Goal: Contribute content: Add original content to the website for others to see

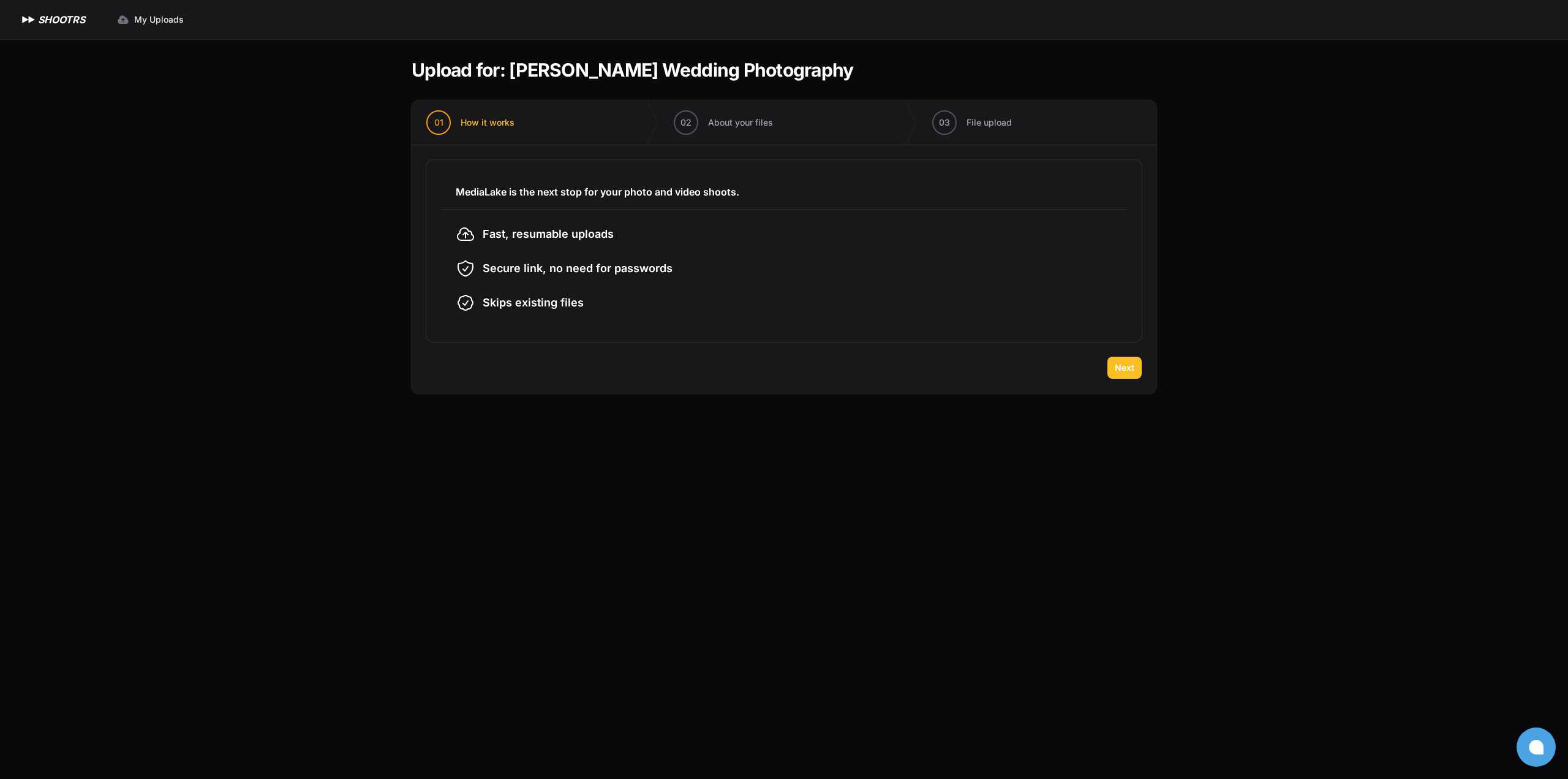
click at [1127, 366] on span "Next" at bounding box center [1124, 368] width 20 height 12
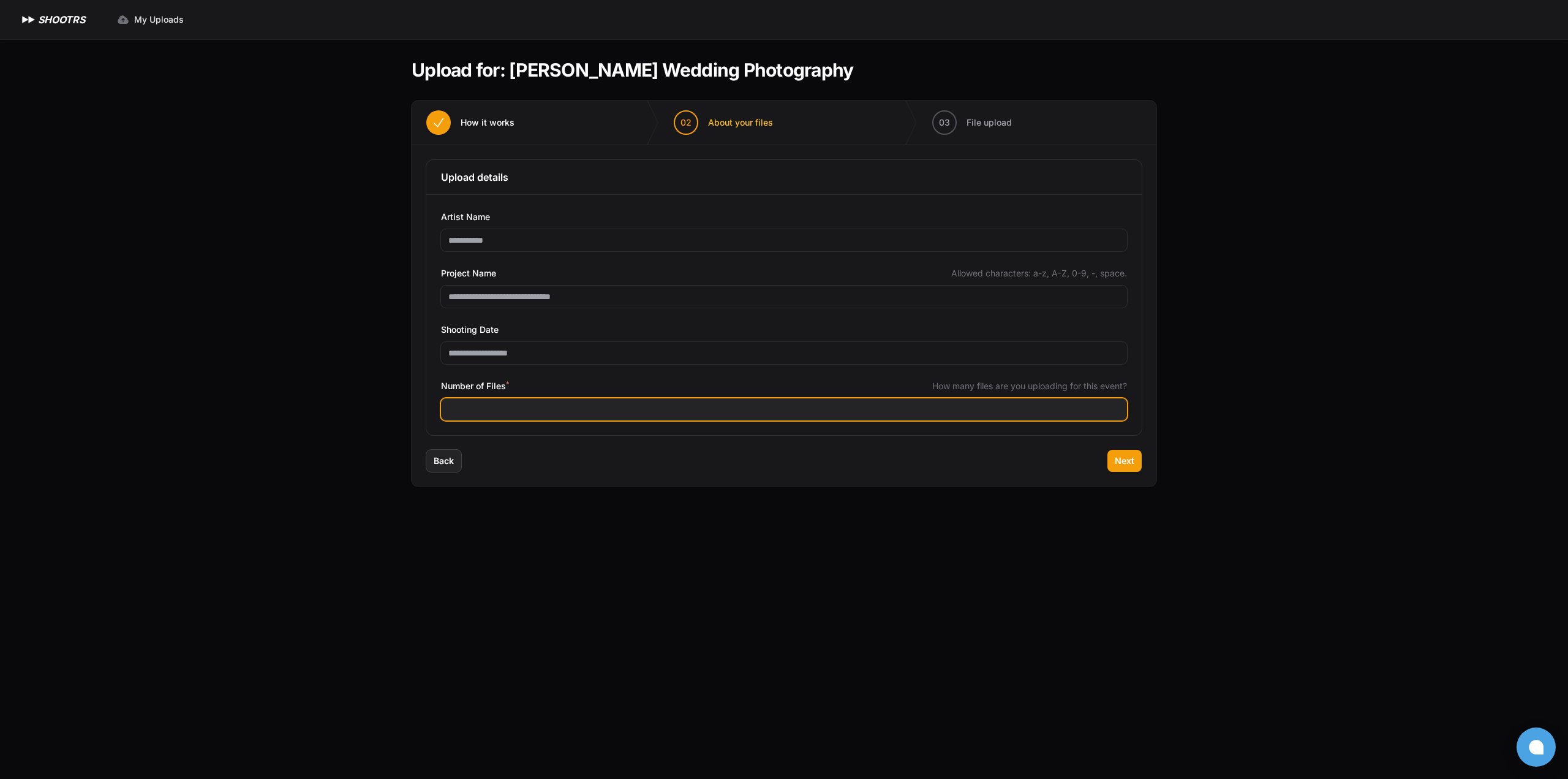
click at [479, 412] on input "Number of Files *" at bounding box center [783, 409] width 686 height 22
click at [539, 411] on input "Number of Files *" at bounding box center [783, 409] width 686 height 22
type input "****"
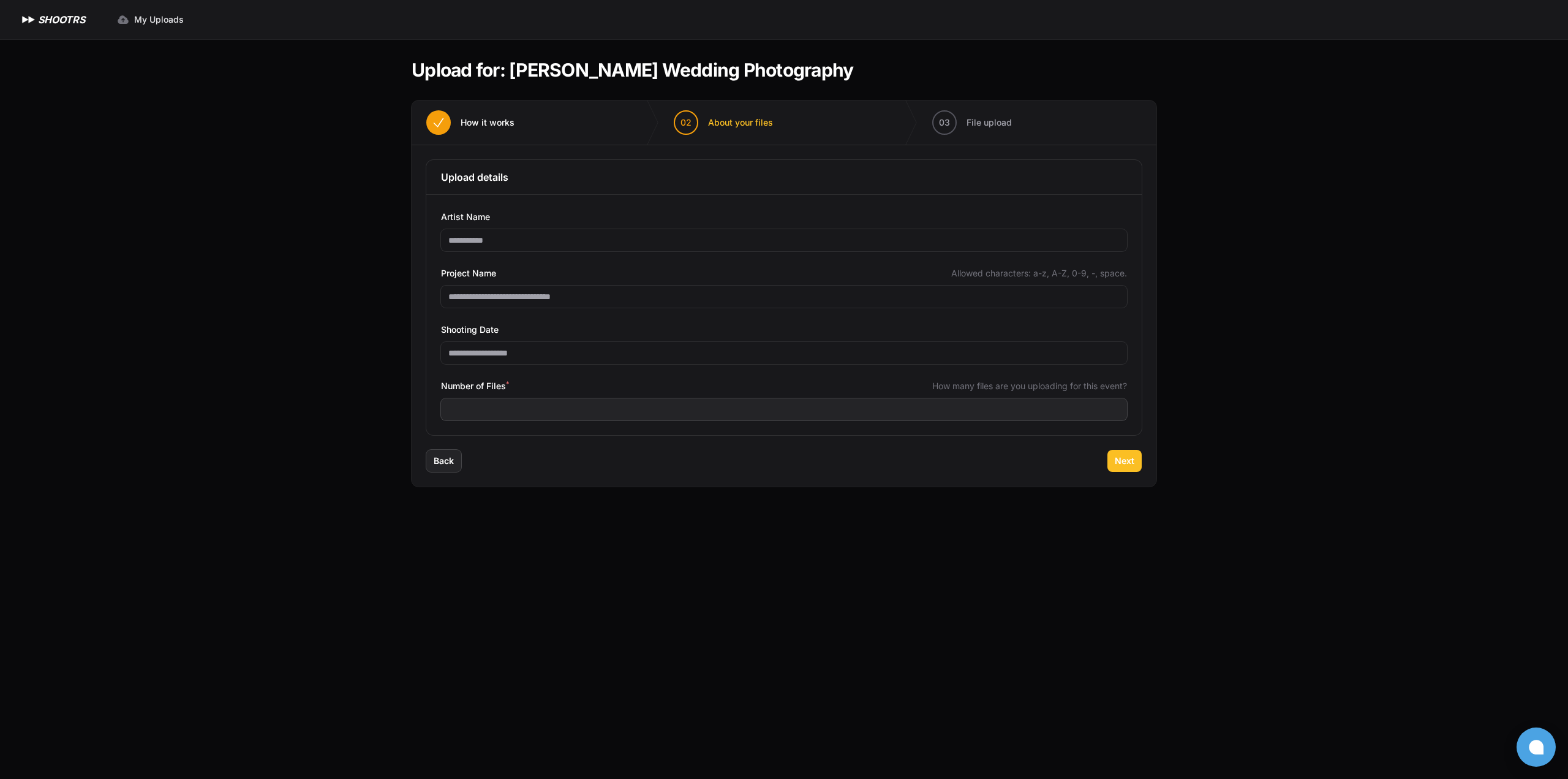
click at [1124, 469] on button "Next" at bounding box center [1124, 461] width 34 height 22
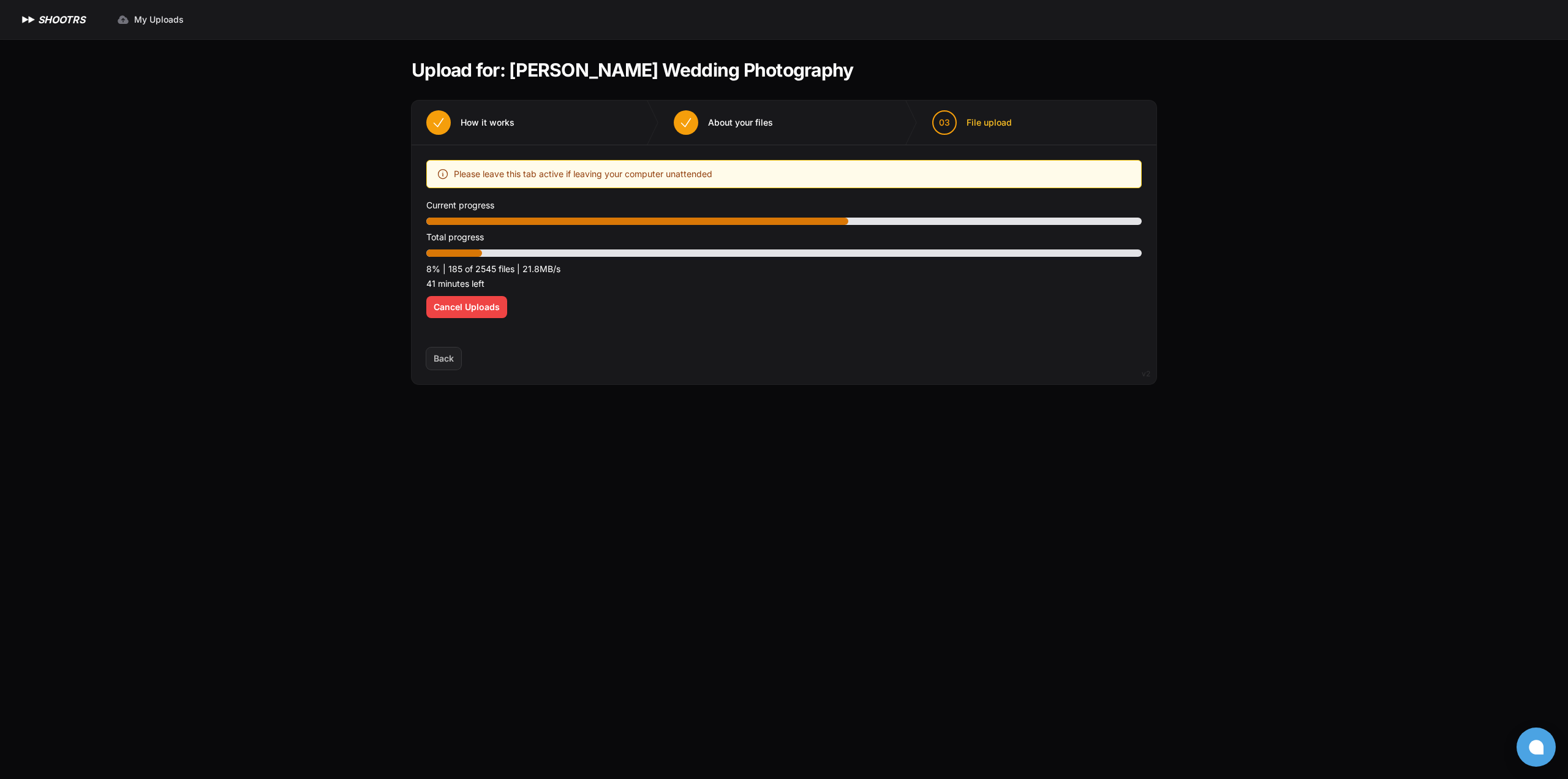
click at [183, 495] on div "Expand sidebar Collapse sidebar SHOOTRS SHOOTRS My Uploads" at bounding box center [784, 390] width 1568 height 779
